Goal: Ask a question

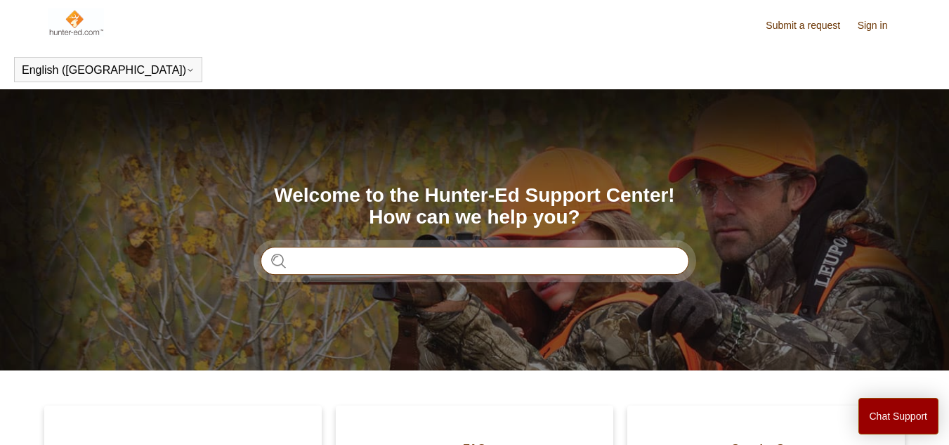
click at [339, 258] on input "Search" at bounding box center [475, 261] width 429 height 28
type input "*******"
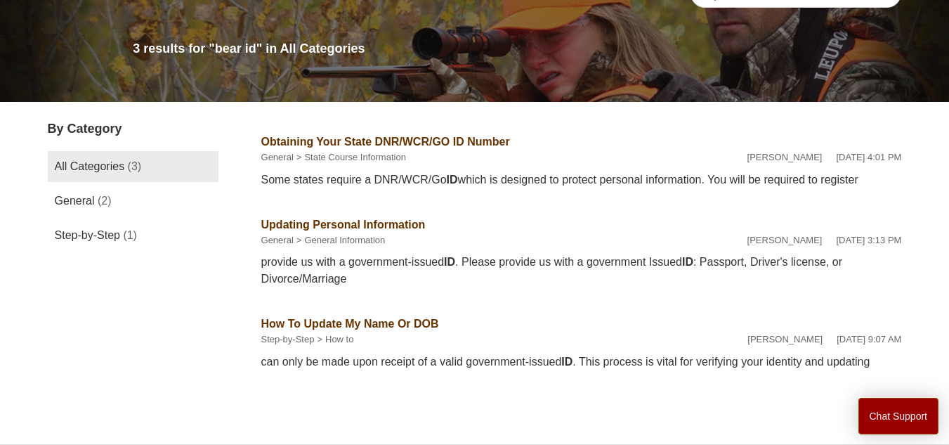
scroll to position [144, 0]
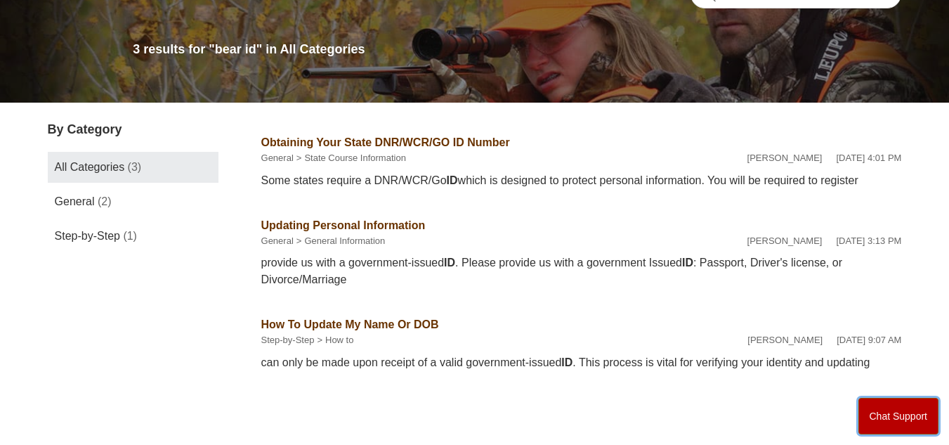
click at [872, 413] on button "Chat Support" at bounding box center [899, 416] width 81 height 37
